Goal: Communication & Community: Answer question/provide support

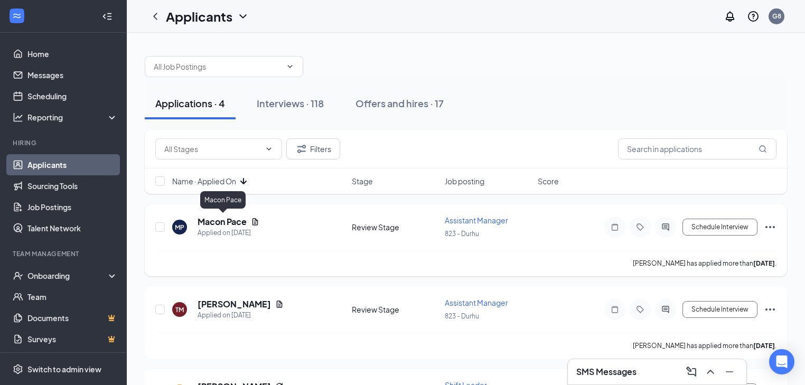
click at [213, 223] on h5 "Macon Pace" at bounding box center [221, 222] width 49 height 12
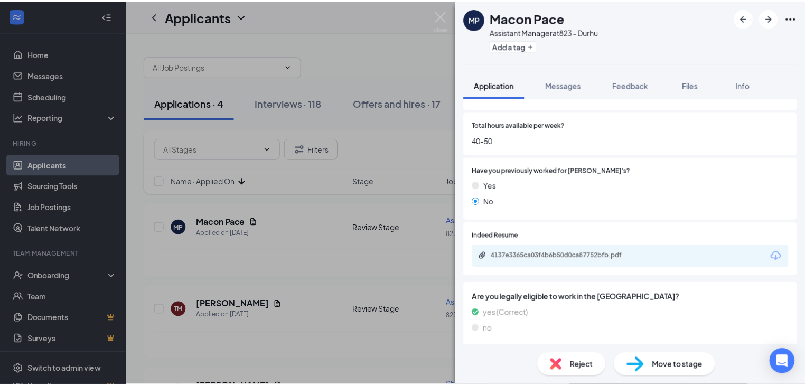
scroll to position [467, 0]
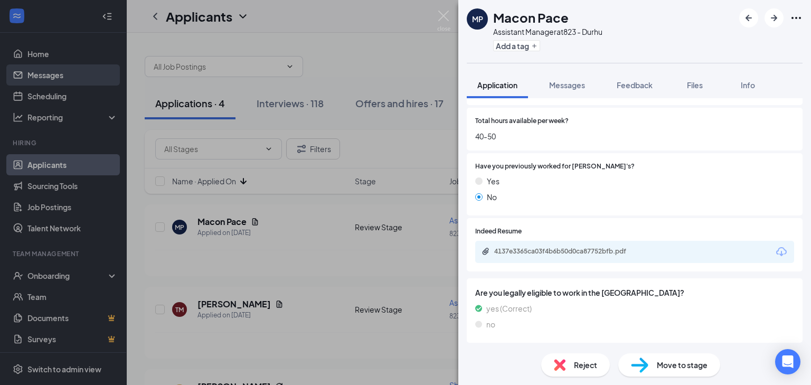
click at [50, 87] on div "[PERSON_NAME] [PERSON_NAME] Assistant Manager at 823 - Durhu Add a tag Applicat…" at bounding box center [405, 192] width 811 height 385
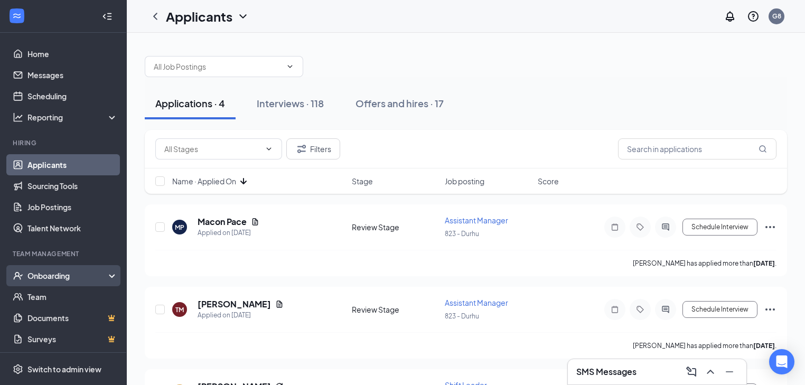
click at [68, 270] on div "Onboarding" at bounding box center [63, 275] width 127 height 21
click at [56, 294] on link "Overview" at bounding box center [72, 296] width 90 height 21
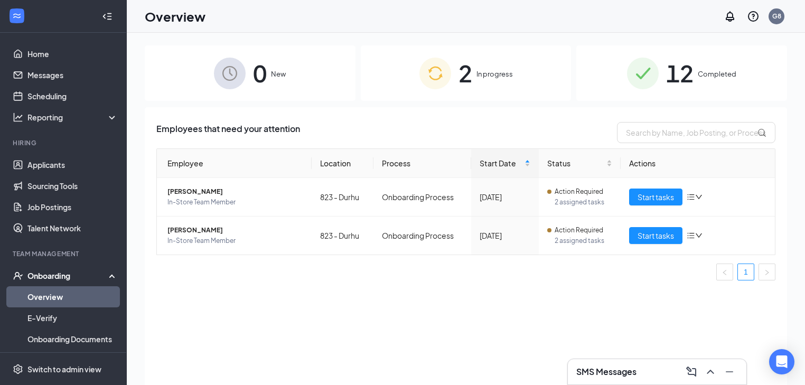
click at [497, 81] on div "2 In progress" at bounding box center [466, 72] width 211 height 55
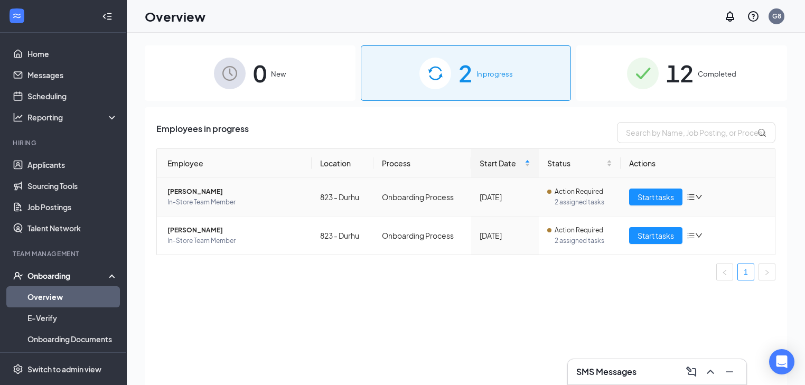
click at [218, 197] on span "In-Store Team Member" at bounding box center [235, 202] width 136 height 11
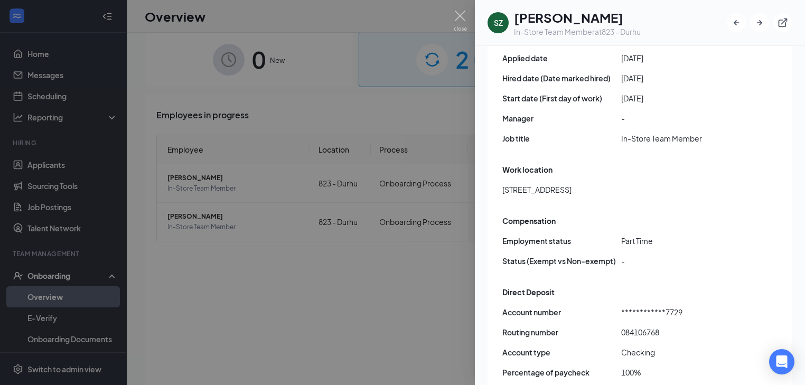
scroll to position [48, 0]
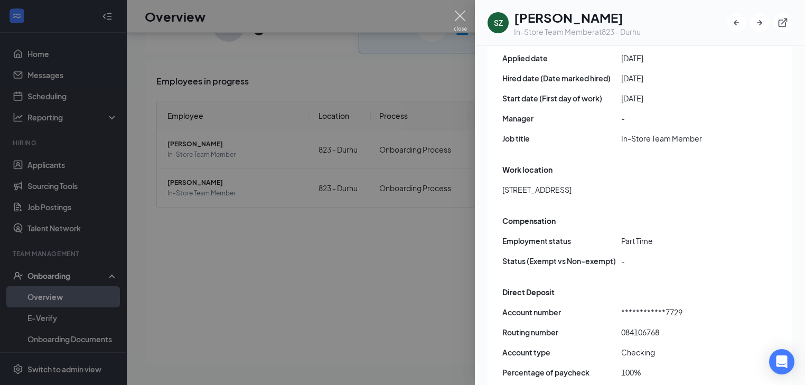
click at [464, 22] on img at bounding box center [460, 21] width 13 height 21
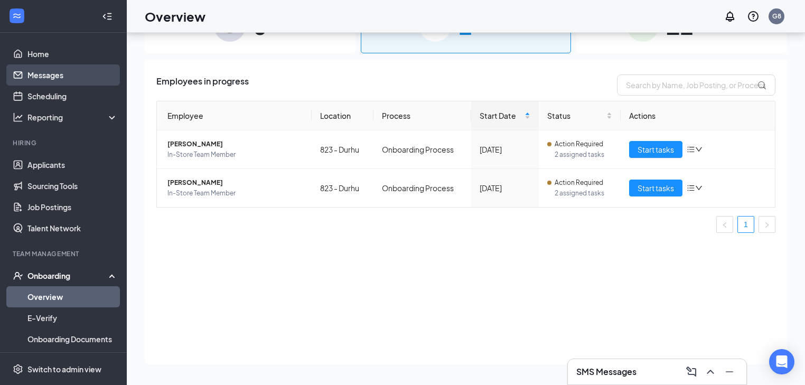
click at [40, 69] on link "Messages" at bounding box center [72, 74] width 90 height 21
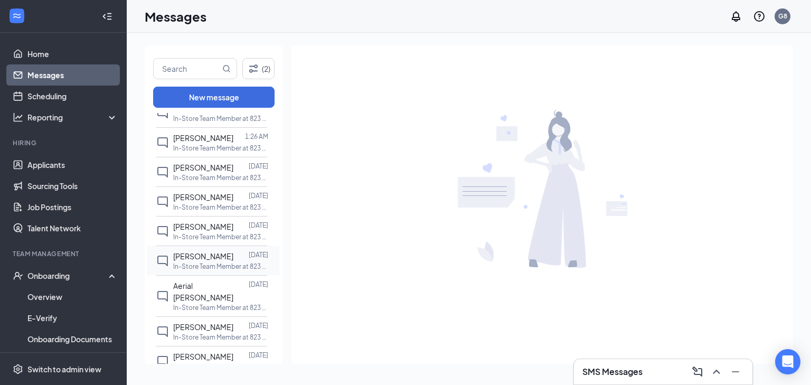
scroll to position [163, 0]
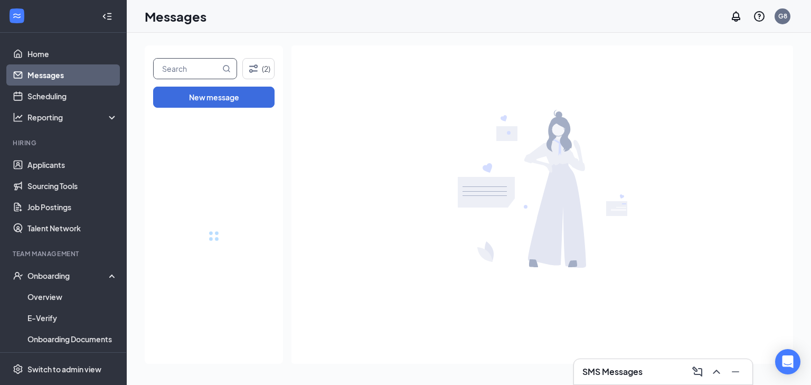
click at [193, 62] on input "text" at bounding box center [187, 69] width 67 height 20
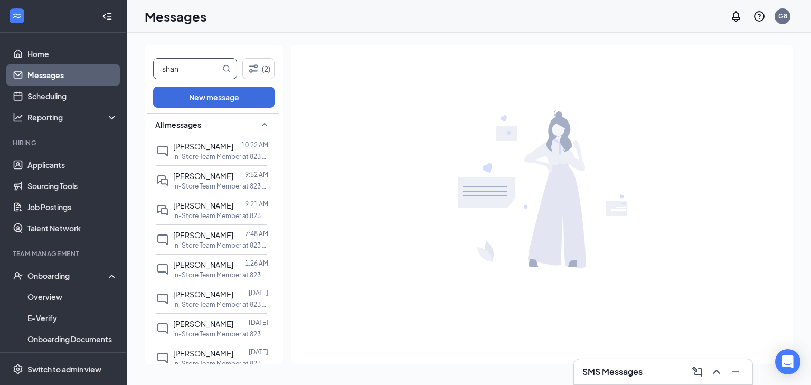
type input "shan"
click at [227, 70] on icon "MagnifyingGlass" at bounding box center [226, 68] width 8 height 8
click at [226, 70] on icon "MagnifyingGlass" at bounding box center [226, 68] width 8 height 8
click at [227, 176] on span "[PERSON_NAME]" at bounding box center [203, 176] width 60 height 10
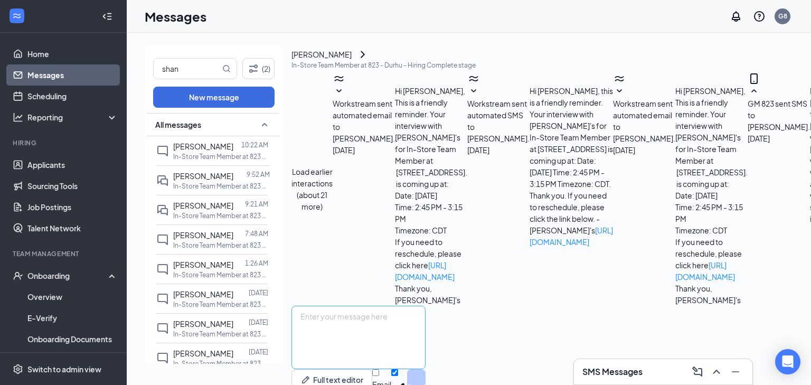
scroll to position [224, 0]
click at [399, 306] on textarea at bounding box center [358, 337] width 134 height 63
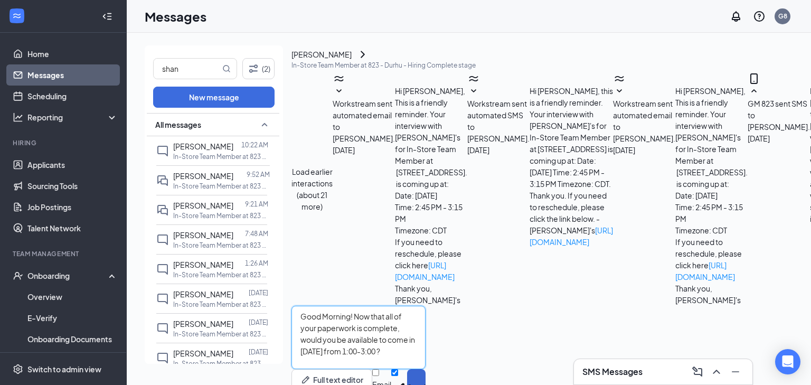
type textarea "Good Morning! Now that all of your paperwork is complete, would you be availabl…"
click at [426, 369] on button "Send" at bounding box center [416, 387] width 18 height 36
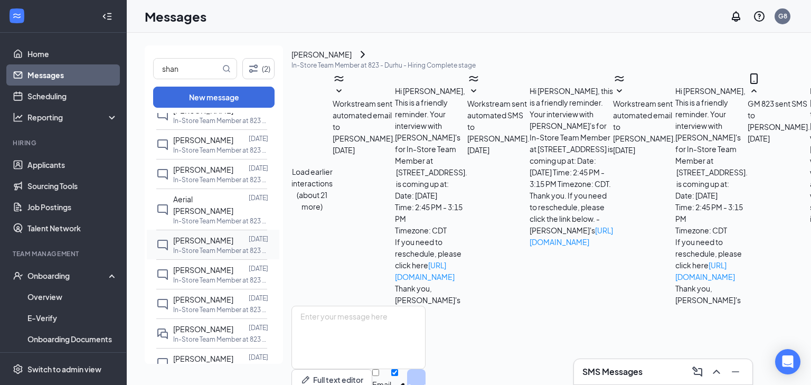
scroll to position [253, 0]
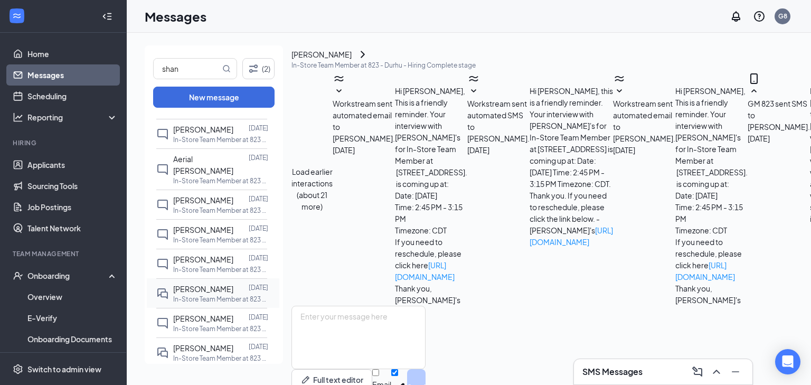
click at [218, 284] on span "[PERSON_NAME]" at bounding box center [203, 289] width 60 height 10
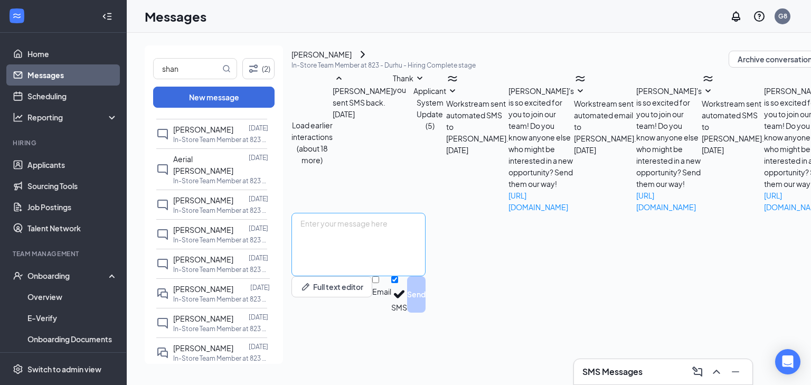
scroll to position [116, 0]
click at [386, 276] on textarea at bounding box center [358, 244] width 134 height 63
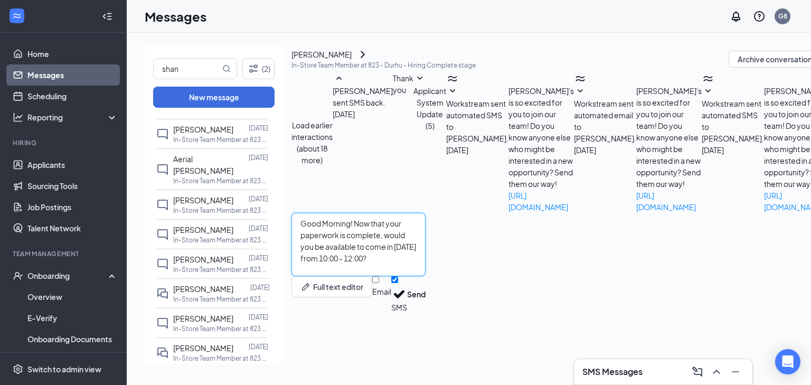
type textarea "Good Morning! Now that your paperwork is complete, would you be available to co…"
click at [426, 313] on div "Good Morning! Now that your paperwork is complete, would you be available to co…" at bounding box center [358, 263] width 134 height 100
click at [426, 313] on button "Send" at bounding box center [416, 294] width 18 height 36
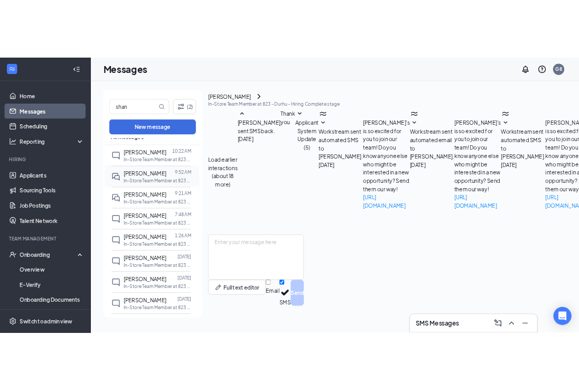
scroll to position [0, 0]
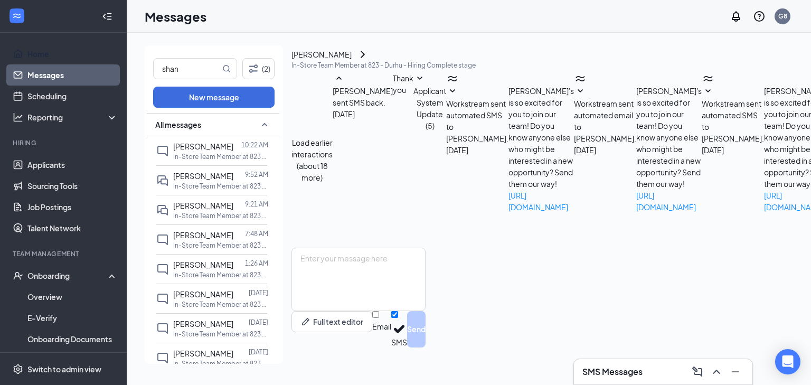
click at [55, 49] on link "Home" at bounding box center [72, 53] width 90 height 21
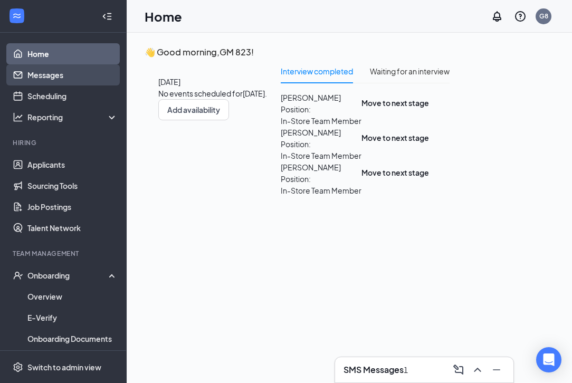
click at [62, 73] on link "Messages" at bounding box center [72, 74] width 90 height 21
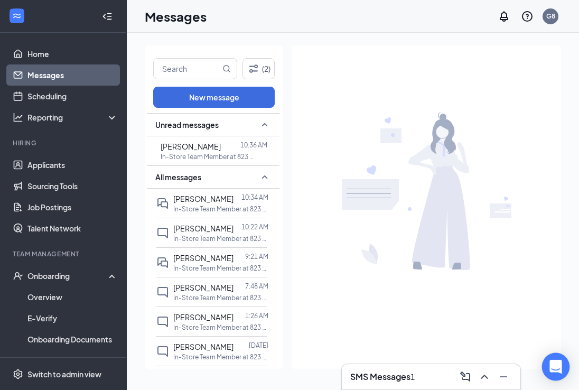
click at [555, 355] on div "Open Intercom Messenger" at bounding box center [556, 367] width 28 height 28
click at [224, 155] on p "In-Store Team Member at 823 - Durhu" at bounding box center [208, 156] width 95 height 9
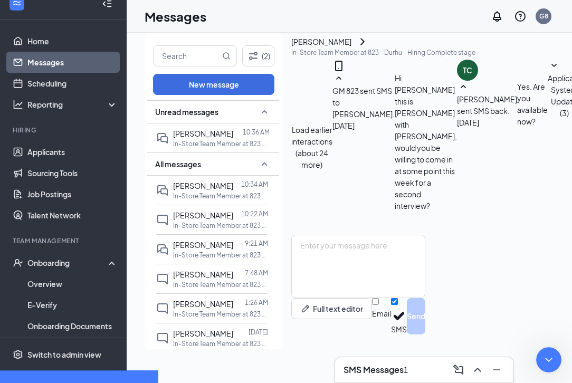
scroll to position [347, 0]
click at [383, 278] on textarea at bounding box center [358, 266] width 134 height 63
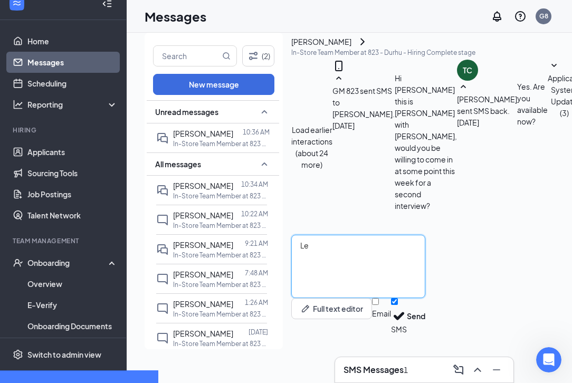
type textarea "L"
type textarea "3"
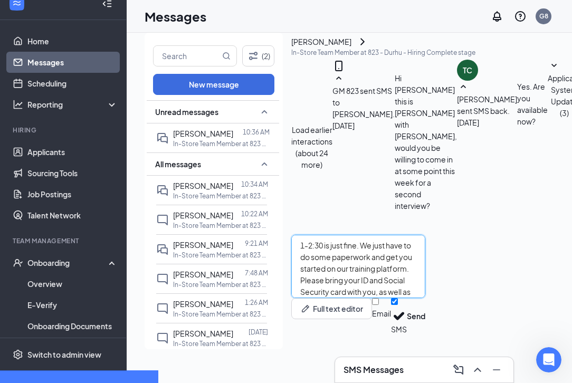
drag, startPoint x: 544, startPoint y: 300, endPoint x: 401, endPoint y: 274, distance: 144.9
click at [422, 287] on textarea "1-2:30 is just fine. We just have to do some paperwork and get you started on o…" at bounding box center [358, 266] width 134 height 63
drag, startPoint x: 401, startPoint y: 274, endPoint x: 425, endPoint y: 298, distance: 33.6
click at [425, 298] on textarea "1-2:30 is just fine. We just have to do some paperwork and get you started on o…" at bounding box center [358, 266] width 134 height 63
type textarea "1-2:30 is just fine. We just have to do some paperwork and get you started on o…"
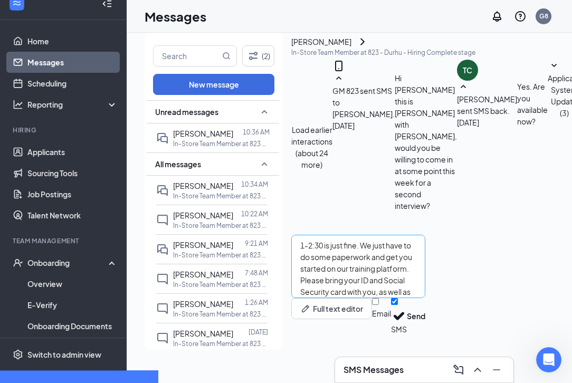
drag, startPoint x: 567, startPoint y: 321, endPoint x: 497, endPoint y: 296, distance: 74.2
click at [426, 322] on div "1-2:30 is just fine. We just have to do some paperwork and get you started on o…" at bounding box center [358, 285] width 134 height 100
drag, startPoint x: 430, startPoint y: 279, endPoint x: 542, endPoint y: 305, distance: 114.5
click at [426, 298] on textarea "1-2:30 is just fine. We just have to do some paperwork and get you started on o…" at bounding box center [358, 266] width 134 height 63
click at [426, 335] on button "Send" at bounding box center [416, 316] width 18 height 36
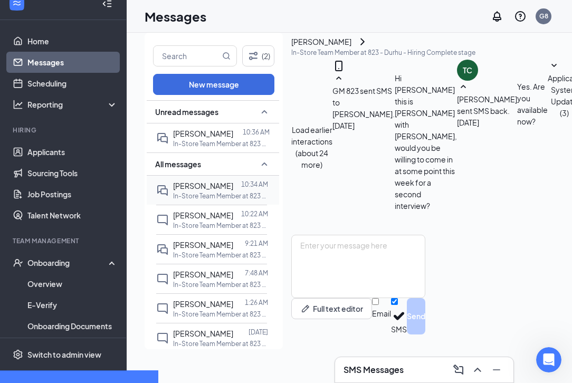
click at [206, 183] on span "[PERSON_NAME]" at bounding box center [203, 186] width 60 height 10
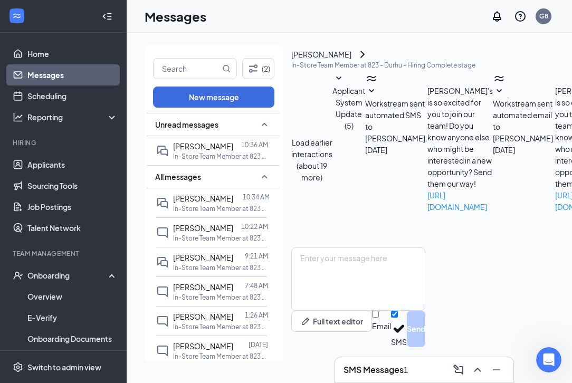
scroll to position [13, 0]
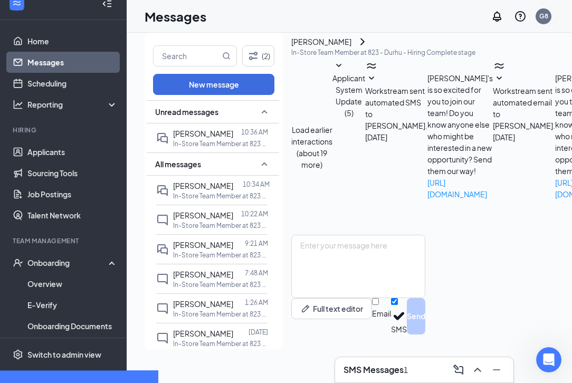
click at [72, 70] on link "Messages" at bounding box center [72, 62] width 90 height 21
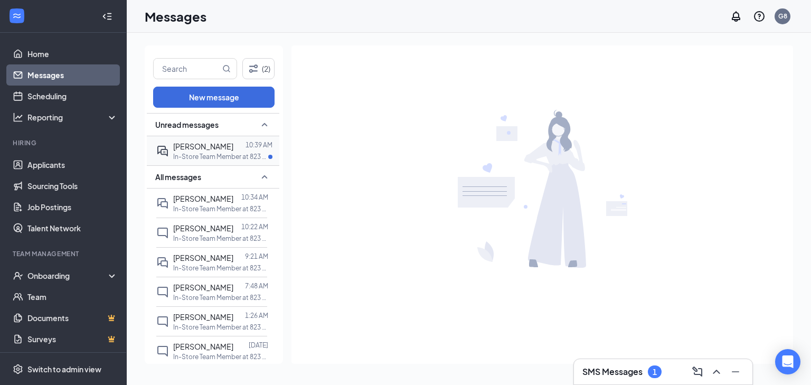
click at [245, 152] on p "In-Store Team Member at 823 - Durhu" at bounding box center [220, 156] width 95 height 9
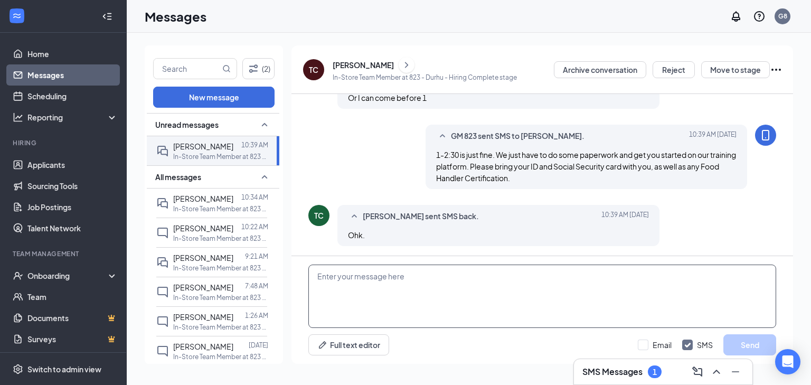
scroll to position [300, 0]
click at [416, 296] on textarea at bounding box center [542, 296] width 468 height 63
type textarea "See you [DATE]!"
click at [732, 342] on button "Send" at bounding box center [749, 344] width 53 height 21
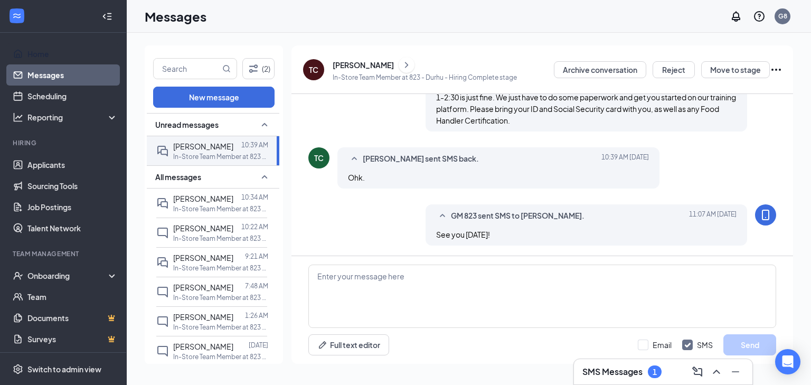
click at [49, 51] on link "Home" at bounding box center [72, 53] width 90 height 21
